Goal: Information Seeking & Learning: Learn about a topic

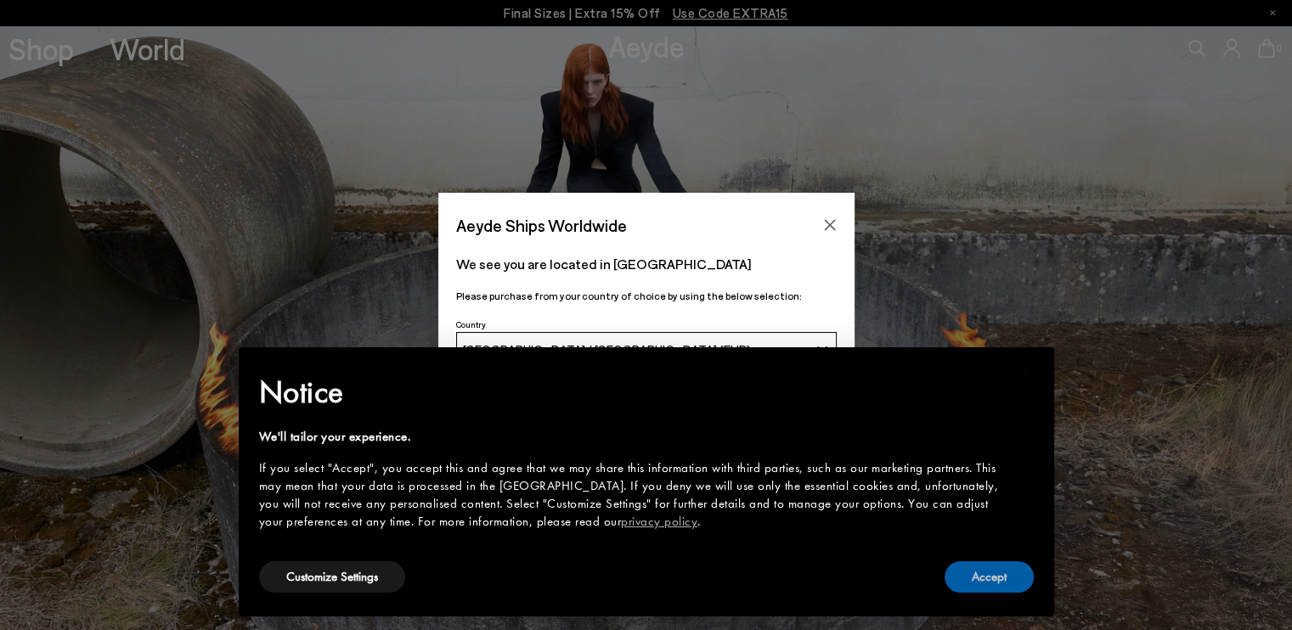
click at [1006, 580] on button "Accept" at bounding box center [989, 577] width 89 height 31
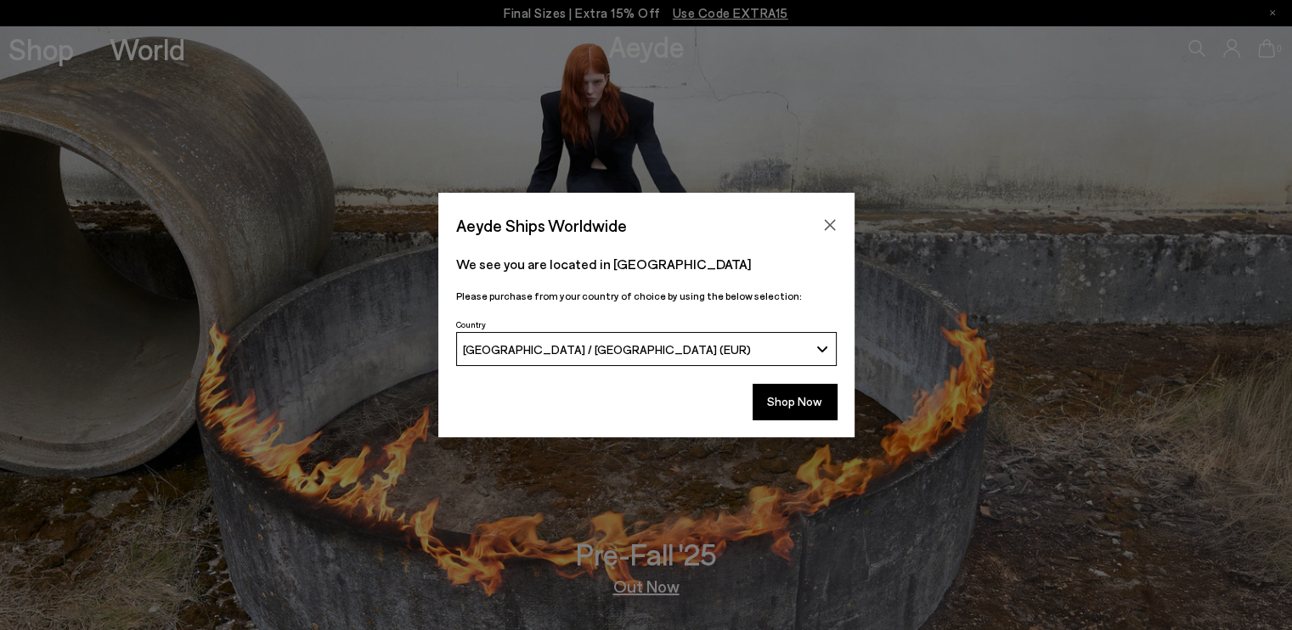
click at [452, 353] on div "Country Deutschland / Germany (EUR)" at bounding box center [646, 344] width 416 height 61
click at [537, 342] on span "[GEOGRAPHIC_DATA] / [GEOGRAPHIC_DATA] (EUR)" at bounding box center [607, 349] width 288 height 14
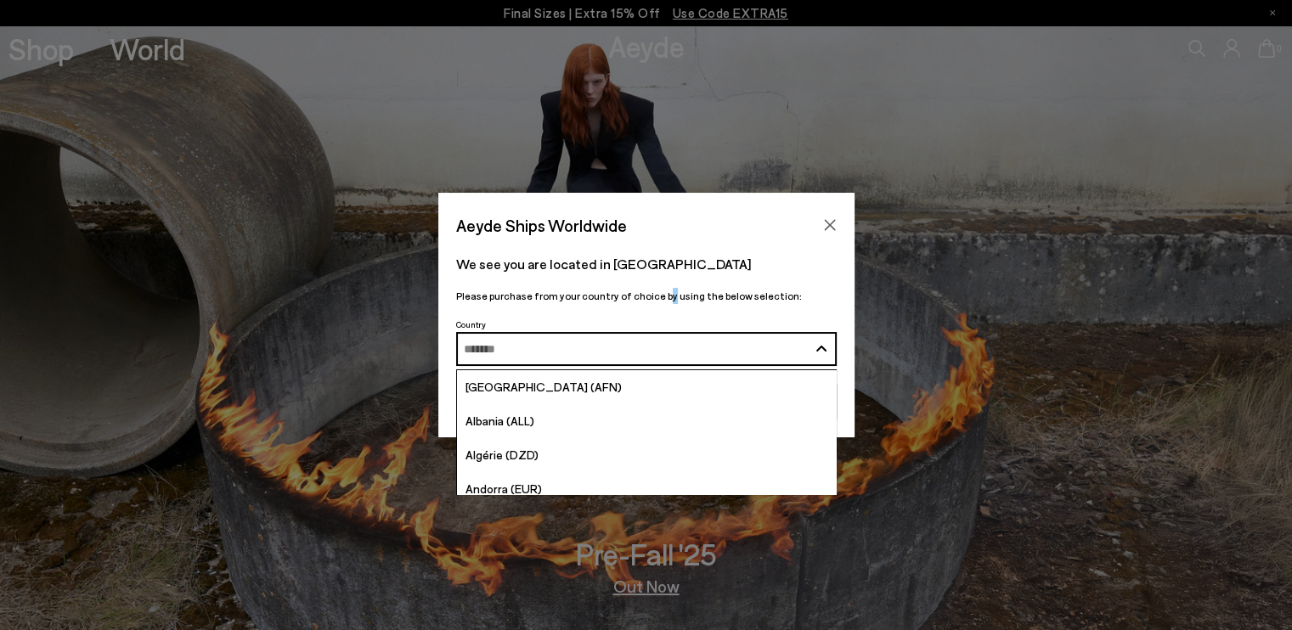
click at [661, 279] on div "We see you are located in Germany Please purchase from your country of choice b…" at bounding box center [646, 277] width 416 height 74
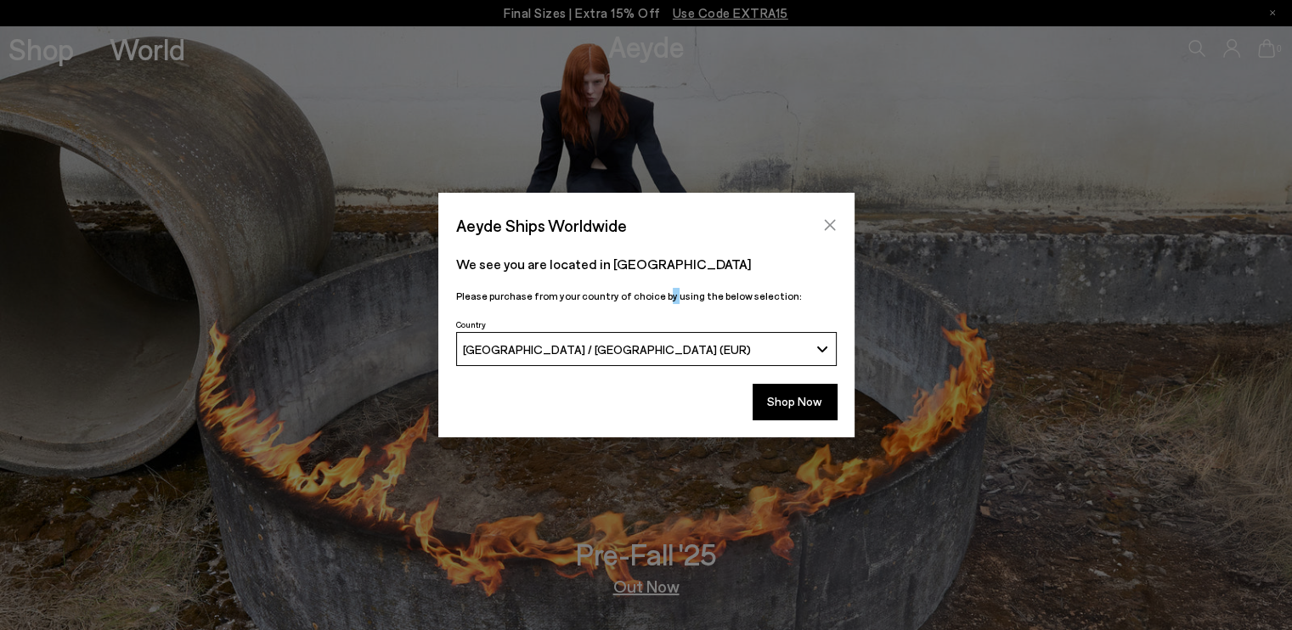
click at [835, 225] on icon "Close" at bounding box center [830, 225] width 14 height 14
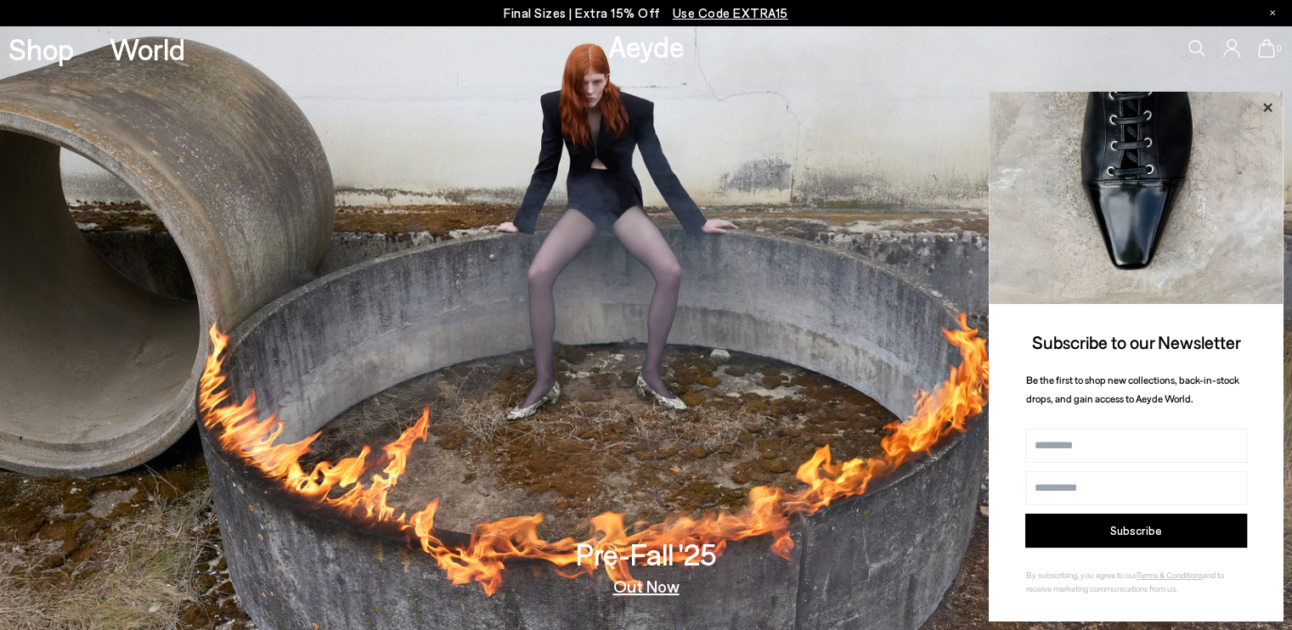
click at [1273, 99] on icon at bounding box center [1268, 108] width 22 height 22
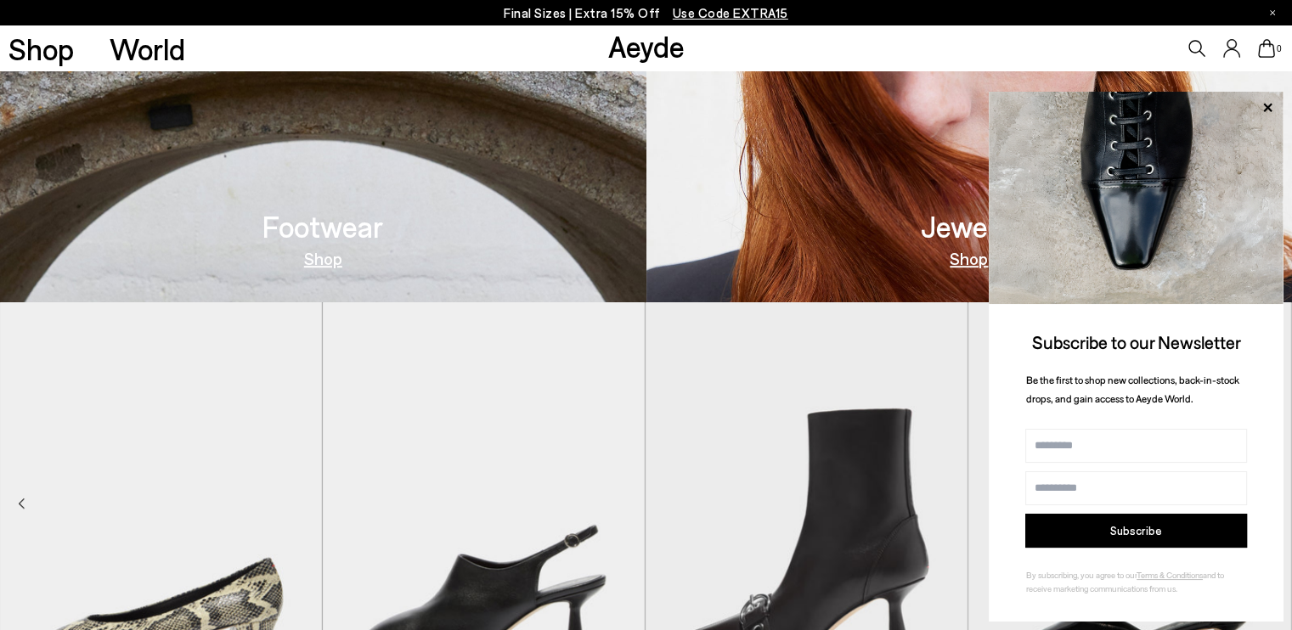
scroll to position [934, 0]
drag, startPoint x: 1269, startPoint y: 105, endPoint x: 1278, endPoint y: 103, distance: 8.7
click at [1277, 103] on icon at bounding box center [1268, 108] width 22 height 22
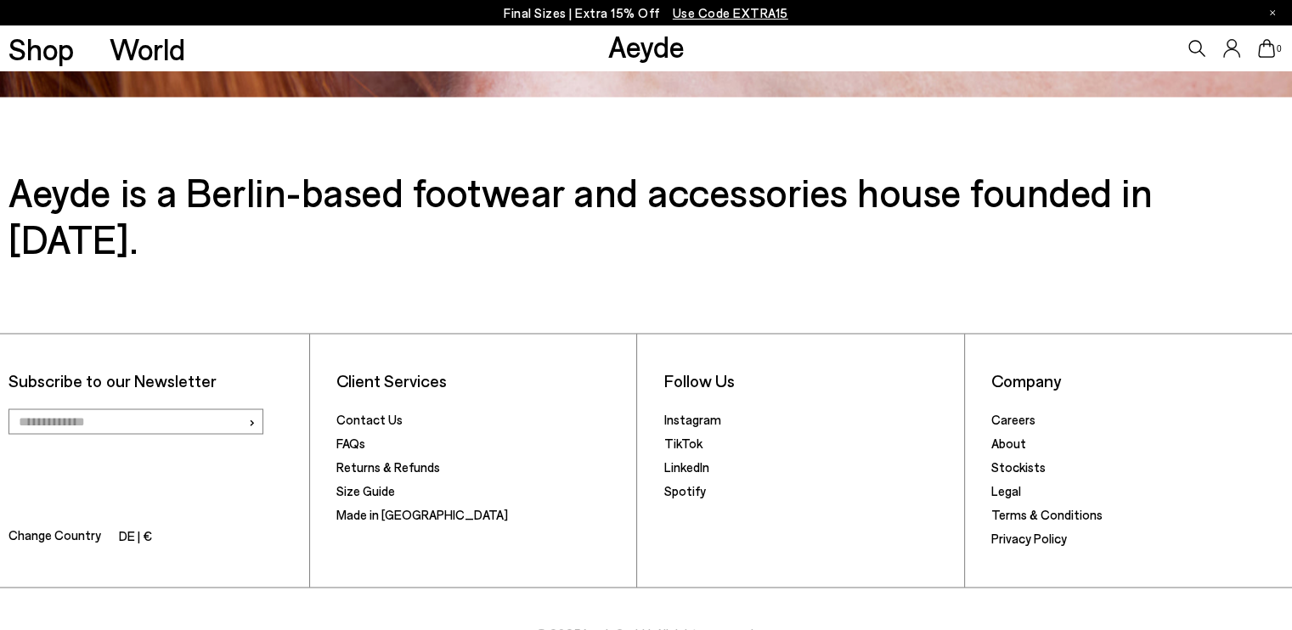
scroll to position [2875, 0]
click at [374, 483] on link "Size Guide" at bounding box center [365, 490] width 59 height 15
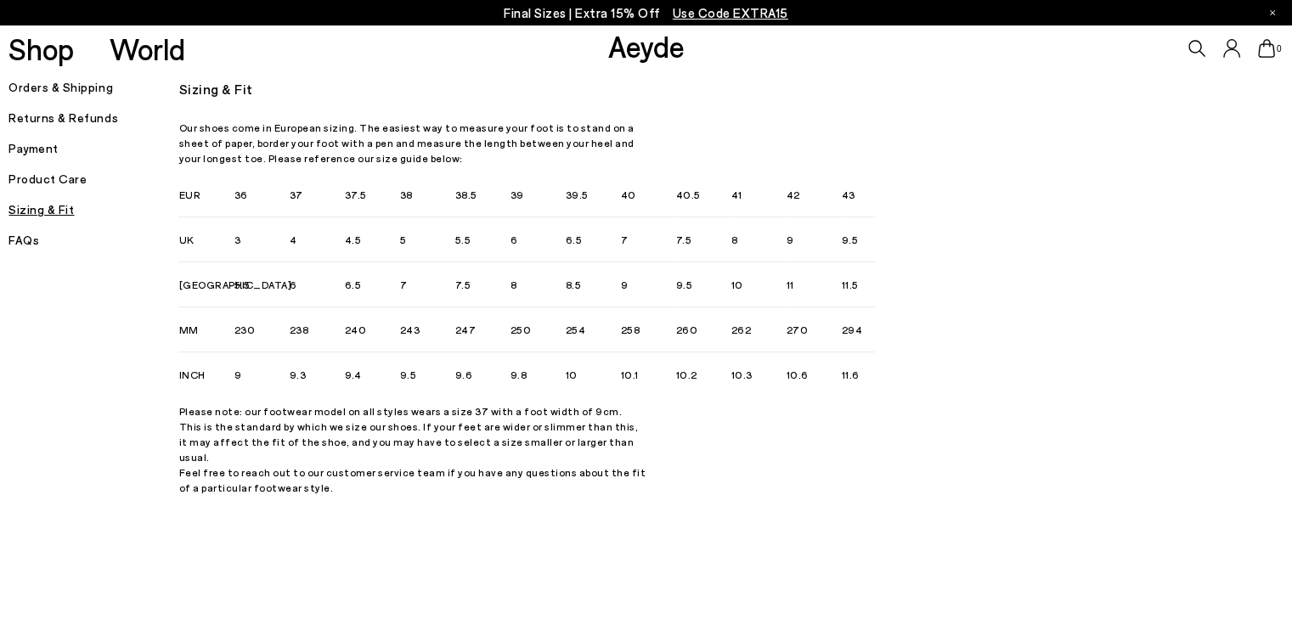
click at [25, 177] on h5 "Product Care" at bounding box center [93, 179] width 170 height 24
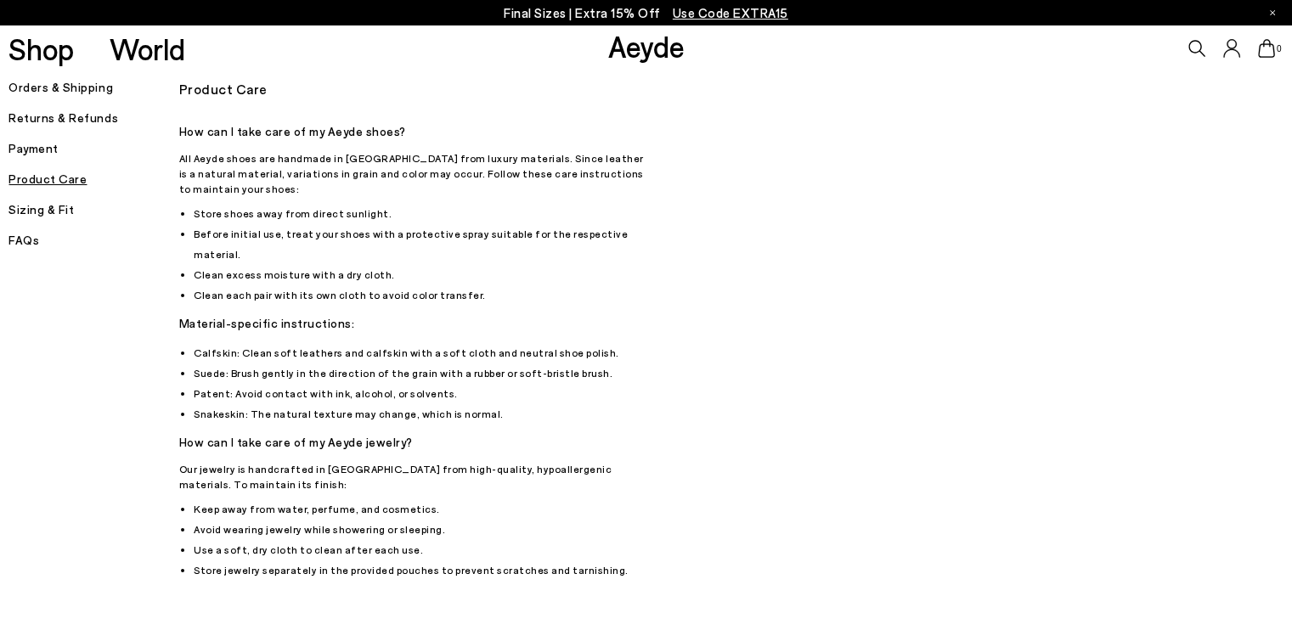
click at [14, 213] on h5 "Sizing & Fit" at bounding box center [93, 210] width 170 height 24
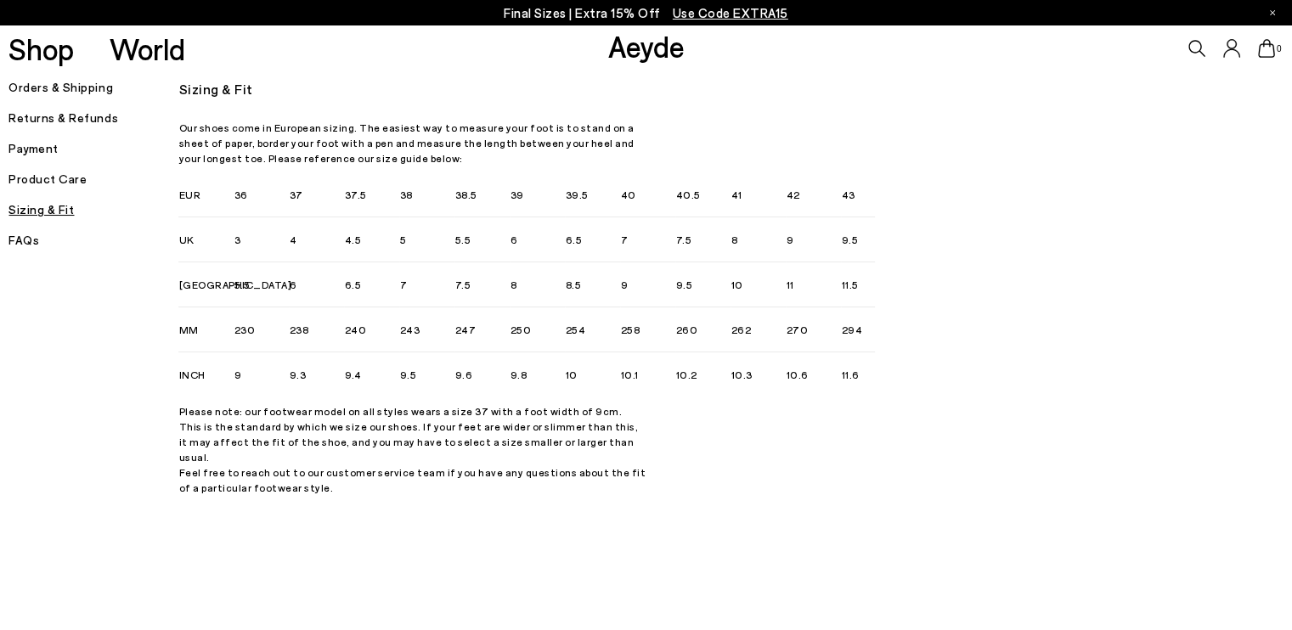
click at [21, 244] on h5 "FAQs" at bounding box center [93, 241] width 170 height 24
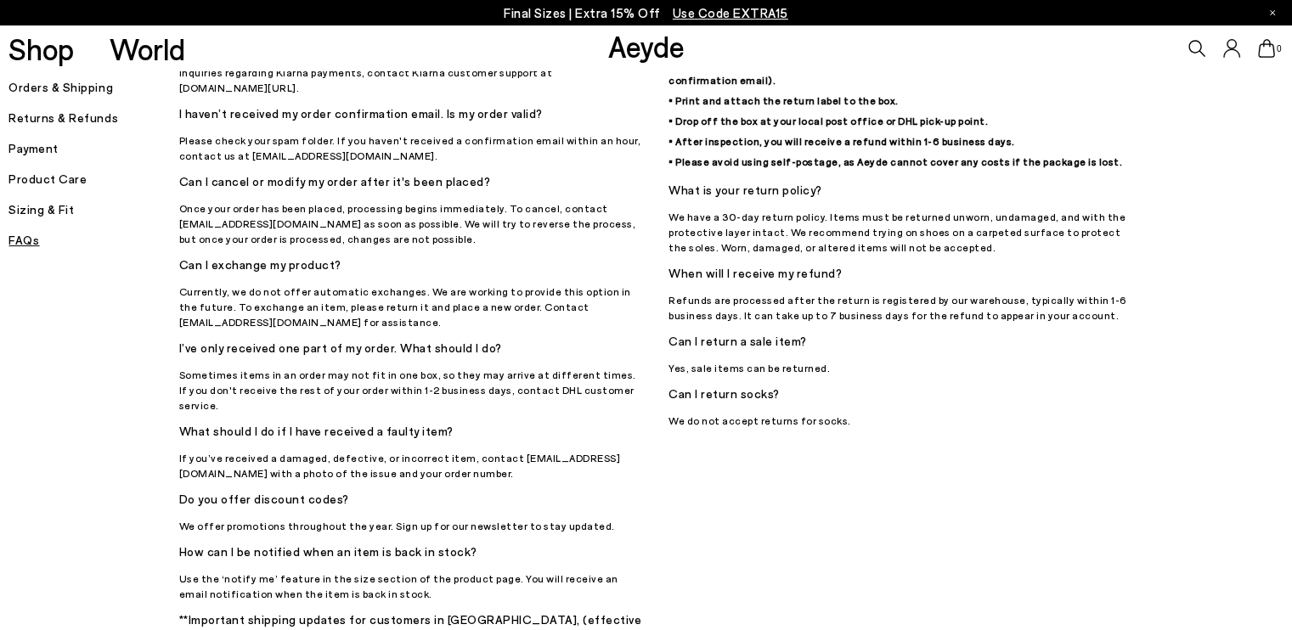
scroll to position [255, 0]
click at [54, 214] on h5 "Sizing & Fit" at bounding box center [93, 210] width 170 height 24
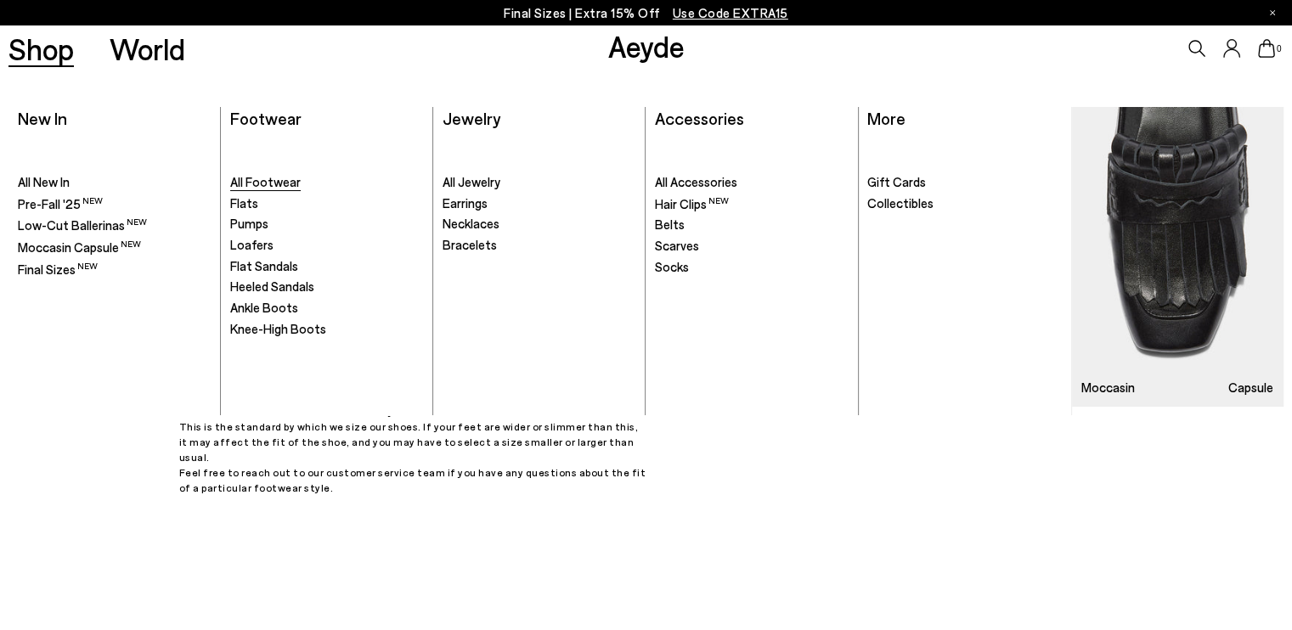
click at [274, 178] on span "All Footwear" at bounding box center [265, 181] width 71 height 15
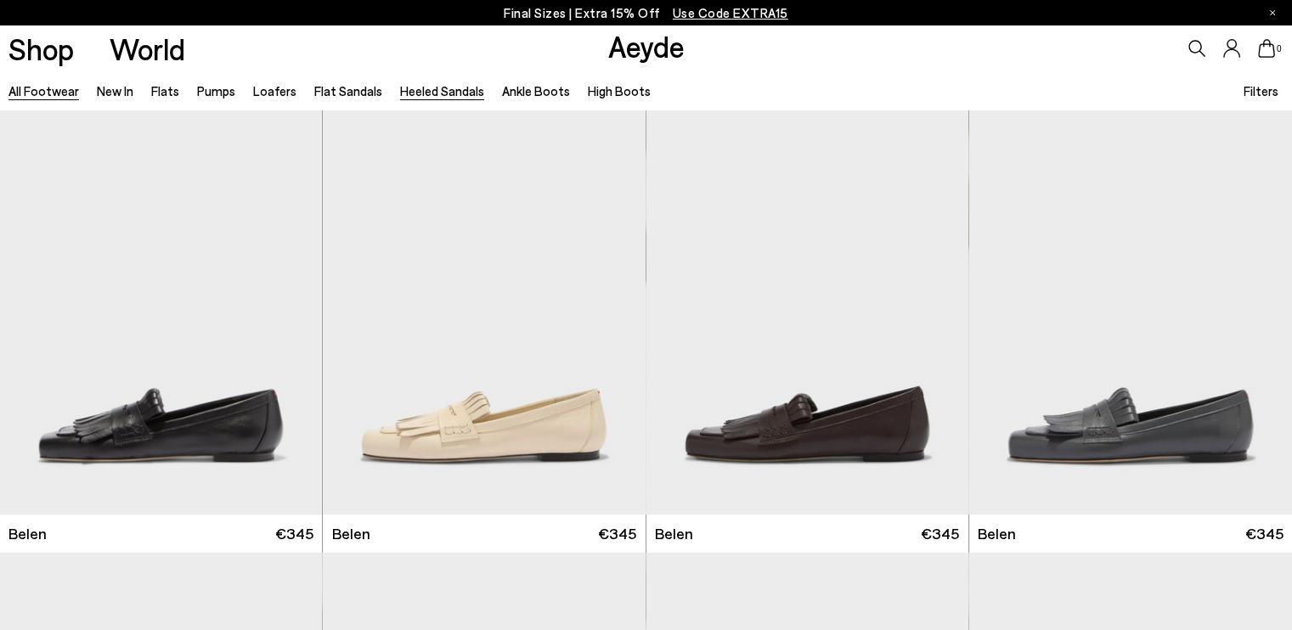
click at [453, 88] on link "Heeled Sandals" at bounding box center [442, 90] width 84 height 15
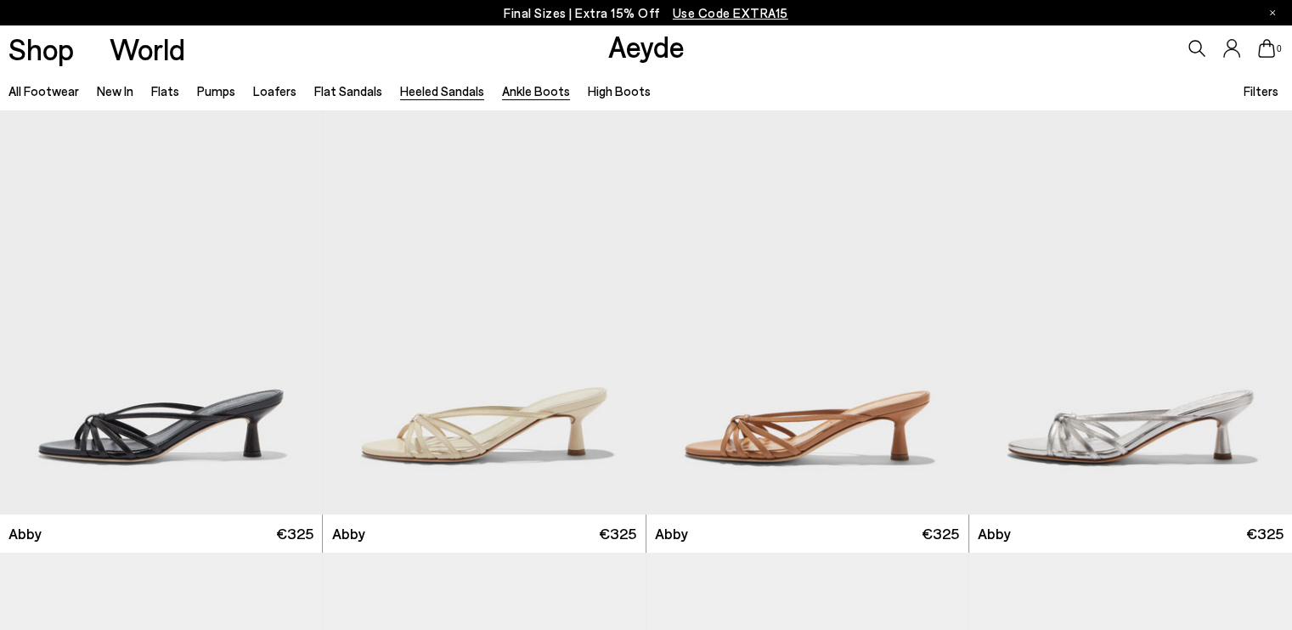
click at [523, 88] on link "Ankle Boots" at bounding box center [536, 90] width 68 height 15
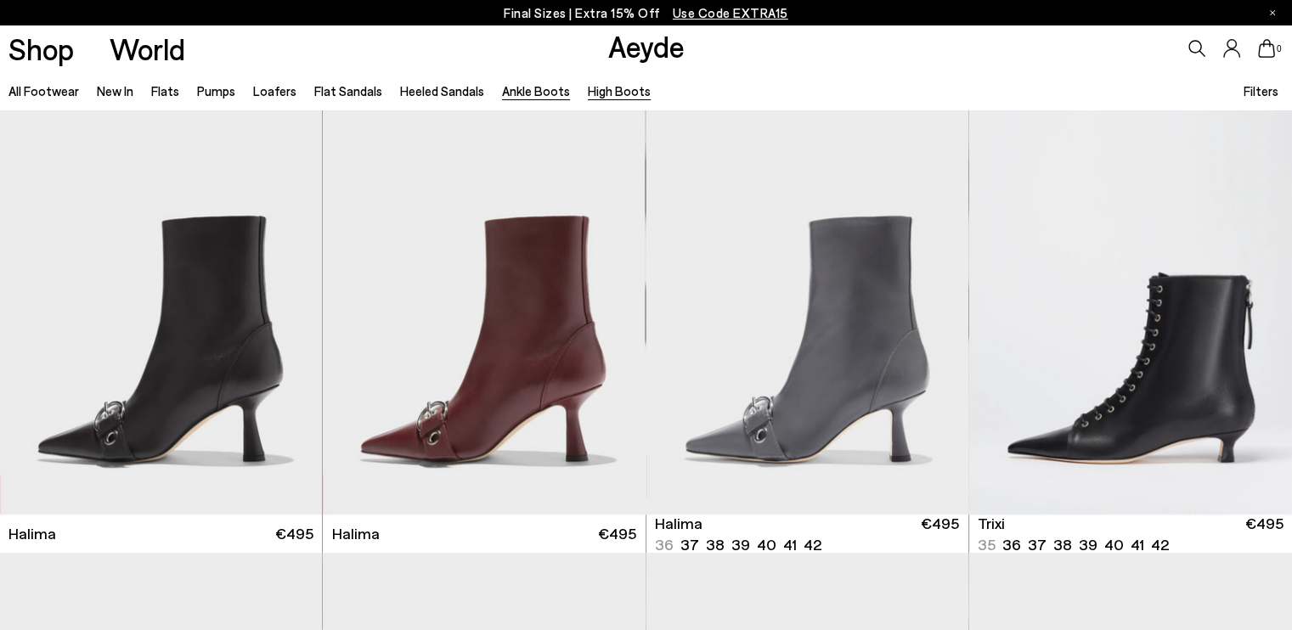
click at [608, 91] on link "High Boots" at bounding box center [619, 90] width 63 height 15
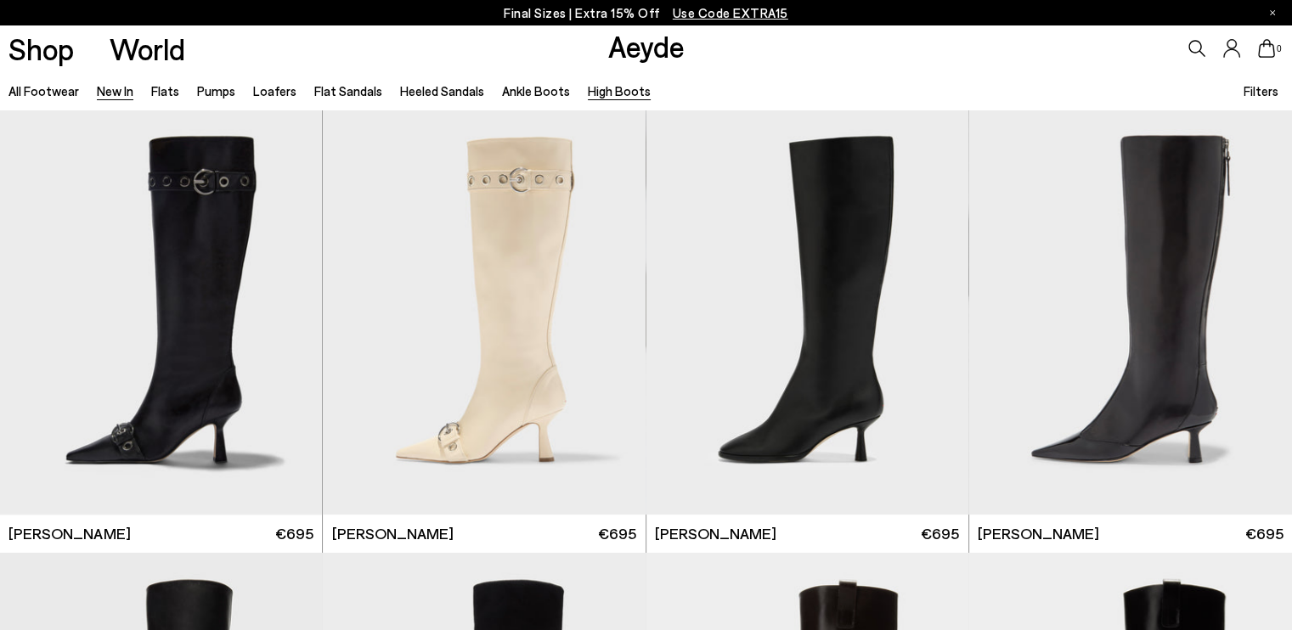
click at [127, 88] on link "New In" at bounding box center [115, 90] width 37 height 15
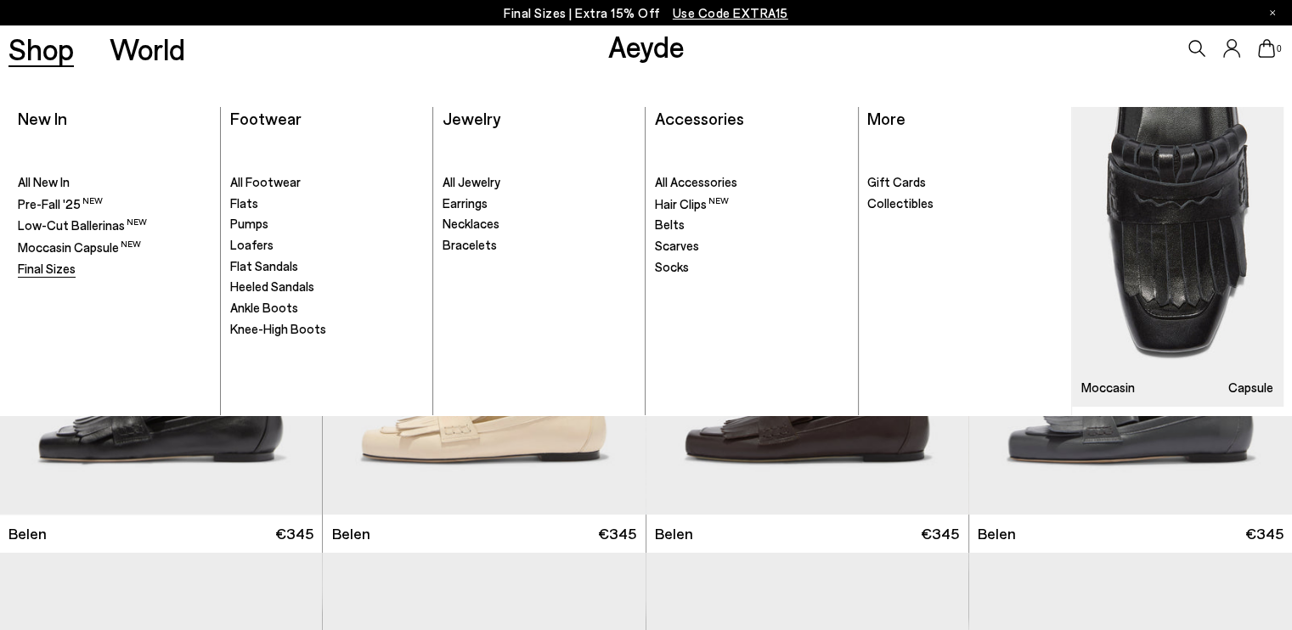
click at [46, 268] on span "Final Sizes" at bounding box center [47, 268] width 58 height 15
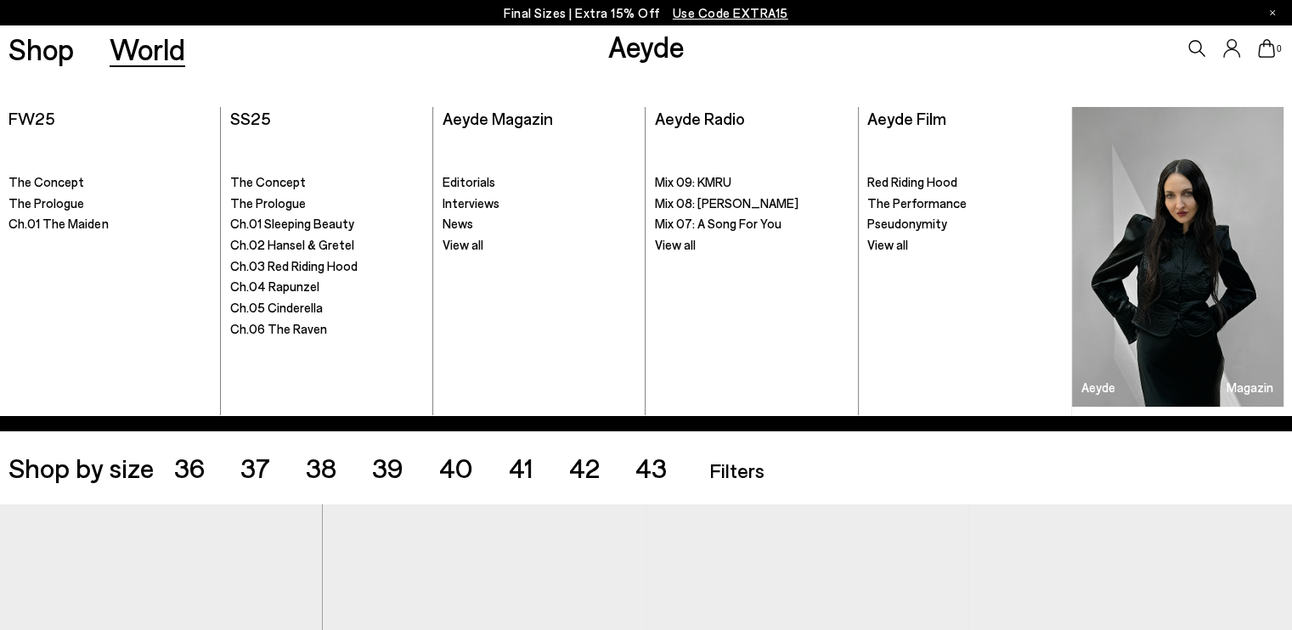
click at [172, 51] on link "World" at bounding box center [148, 49] width 76 height 30
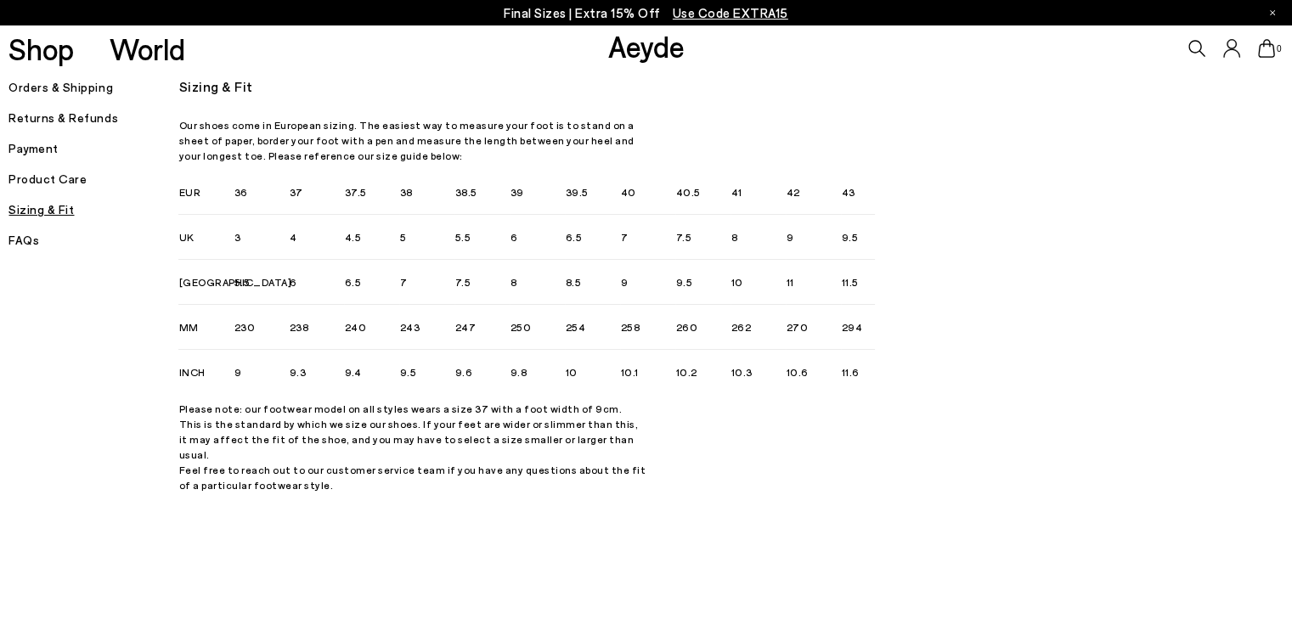
scroll to position [3, 0]
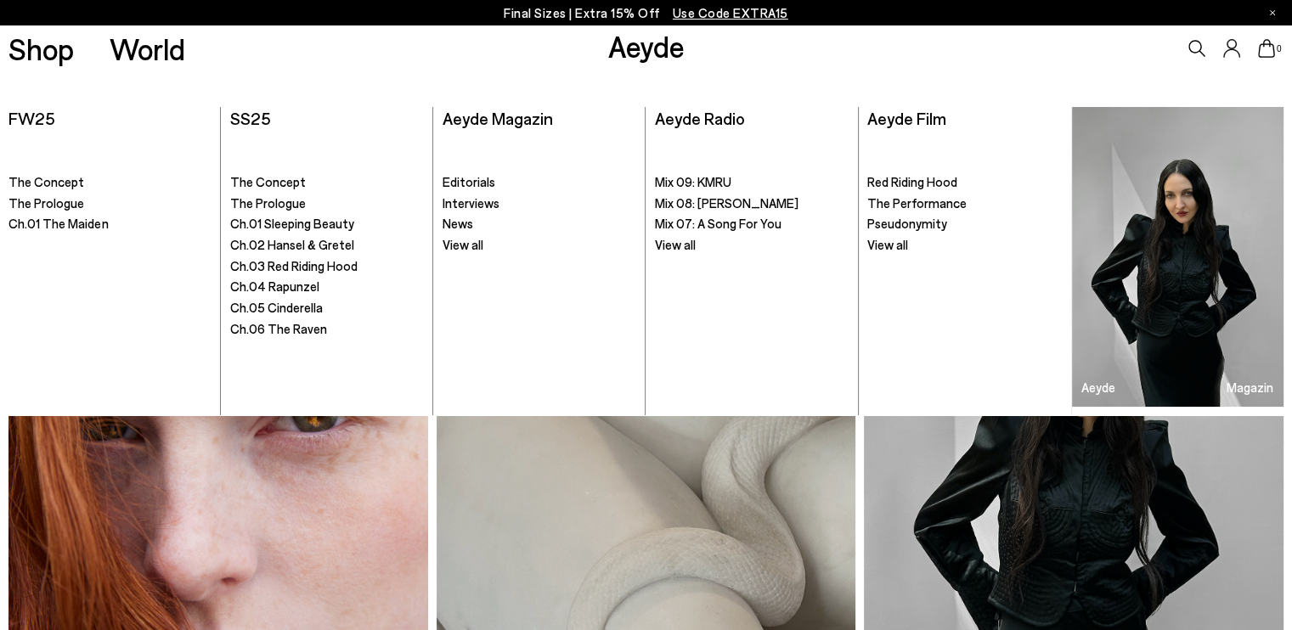
click at [641, 54] on link "Aeyde" at bounding box center [646, 46] width 76 height 36
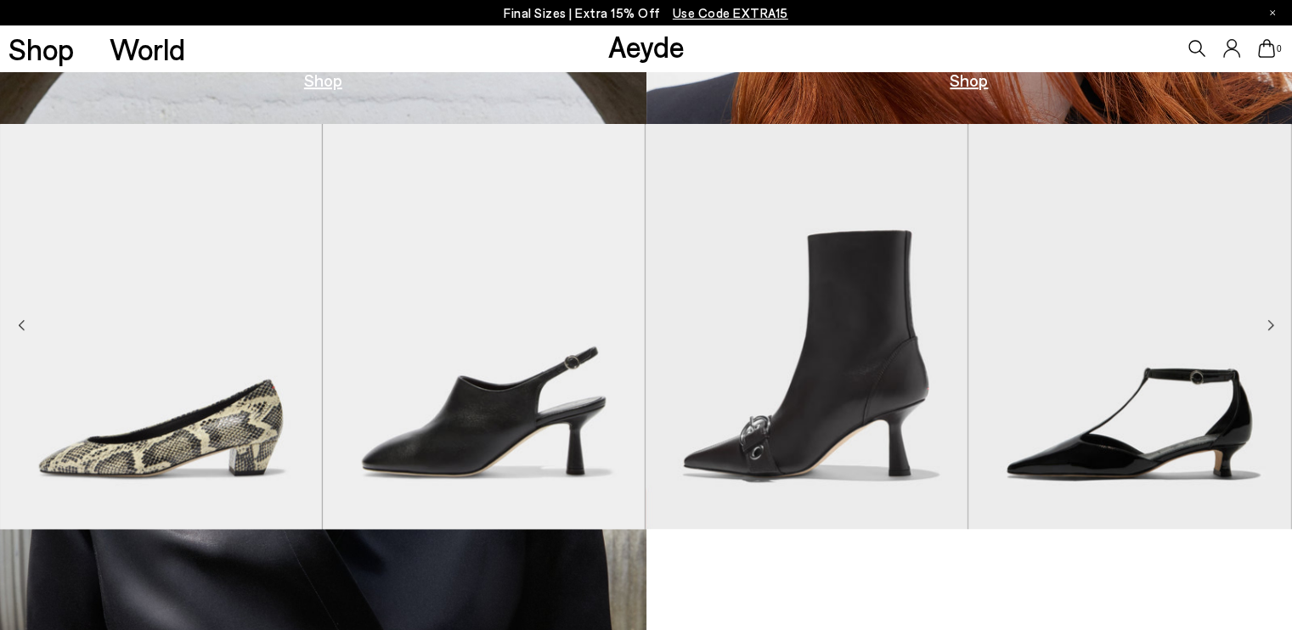
scroll to position [2875, 0]
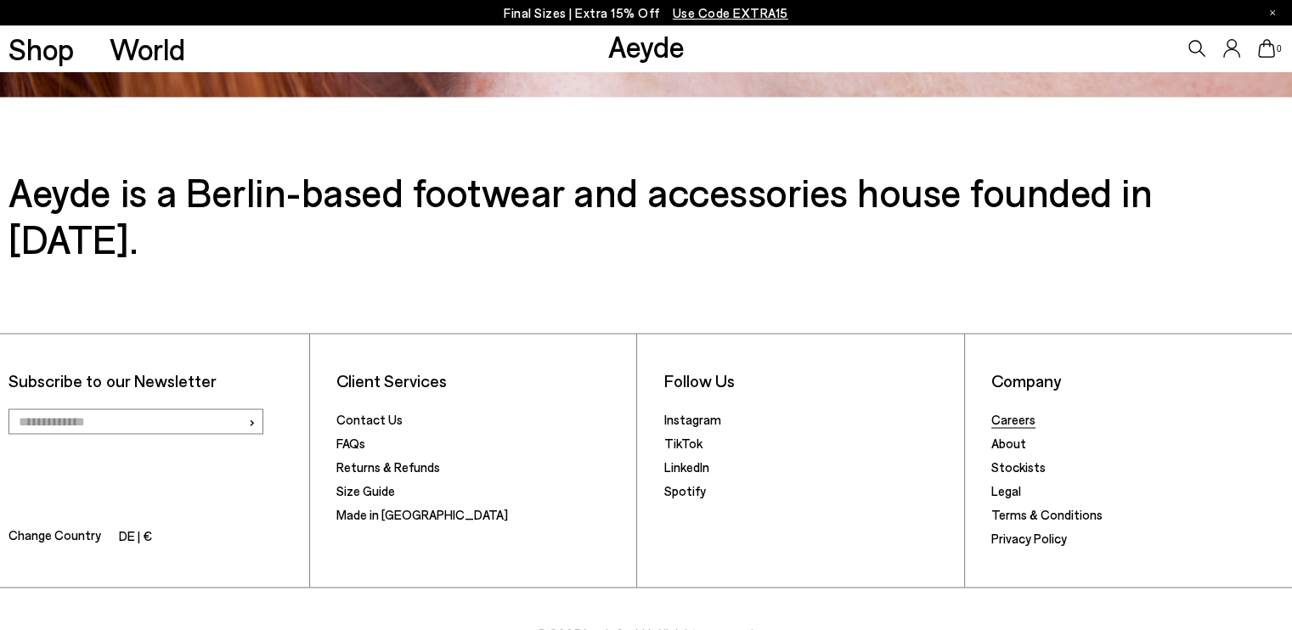
click at [1026, 411] on link "Careers" at bounding box center [1014, 418] width 44 height 15
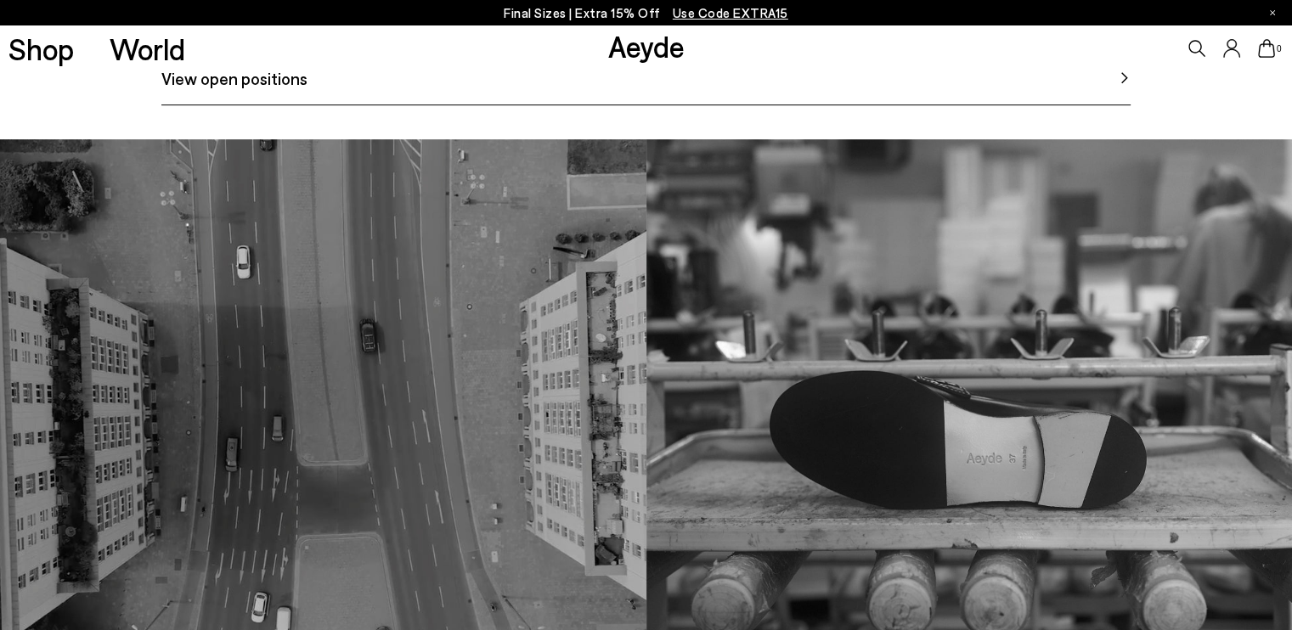
scroll to position [1026, 0]
click at [287, 91] on span "View open positions" at bounding box center [234, 77] width 146 height 25
